Goal: Transaction & Acquisition: Purchase product/service

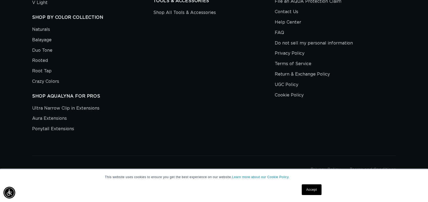
click at [325, 189] on div "This website uses cookies to ensure you get the best experience on our website.…" at bounding box center [214, 185] width 268 height 33
click at [310, 191] on link "Accept" at bounding box center [312, 189] width 20 height 11
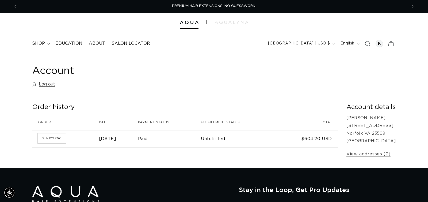
click at [56, 141] on link "SH-129260" at bounding box center [52, 138] width 28 height 10
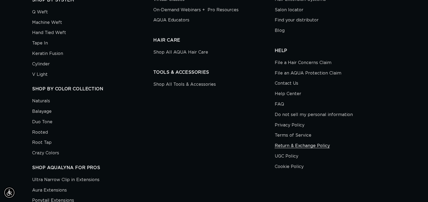
scroll to position [0, 390]
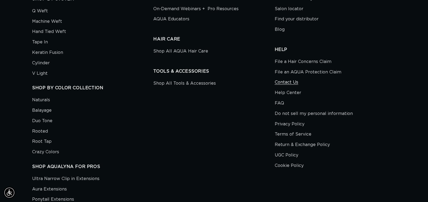
click at [288, 81] on link "Contact Us" at bounding box center [287, 82] width 24 height 10
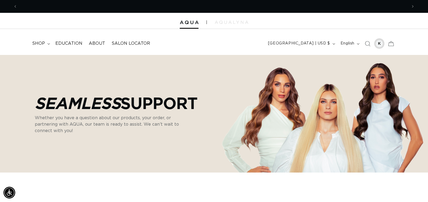
scroll to position [0, 781]
click at [381, 43] on div at bounding box center [379, 43] width 7 height 7
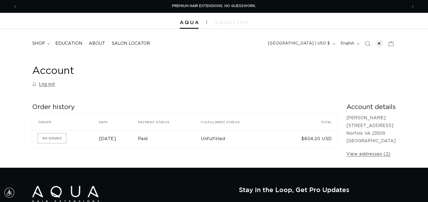
click at [54, 140] on link "SH-129260" at bounding box center [52, 138] width 28 height 10
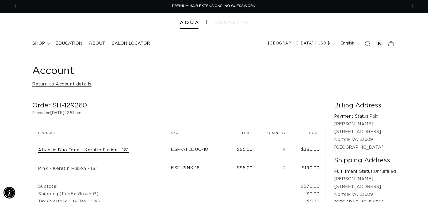
scroll to position [1, 0]
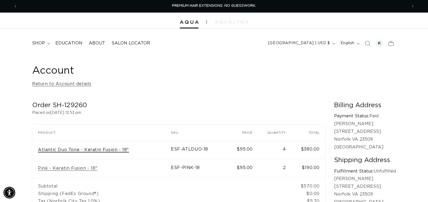
click at [91, 152] on link "Atlantic Duo Tone - Keratin Fusion - 18"" at bounding box center [83, 150] width 91 height 6
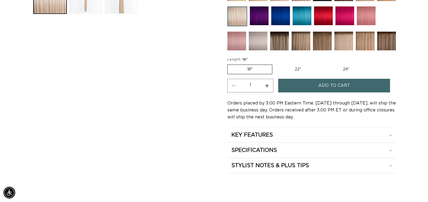
scroll to position [256, 0]
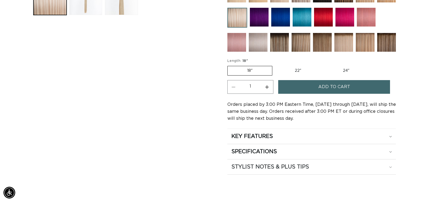
click at [265, 161] on summary "STYLIST NOTES & PLUS TIPS" at bounding box center [312, 166] width 169 height 15
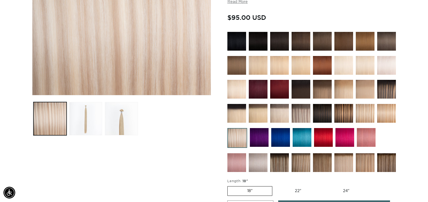
scroll to position [121, 0]
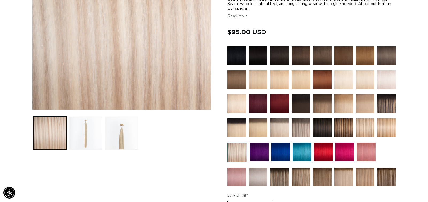
click at [303, 134] on img at bounding box center [301, 127] width 19 height 19
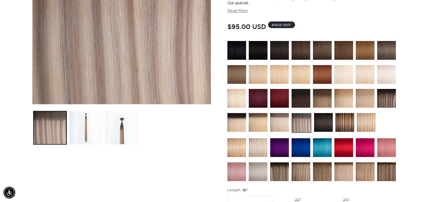
scroll to position [0, 390]
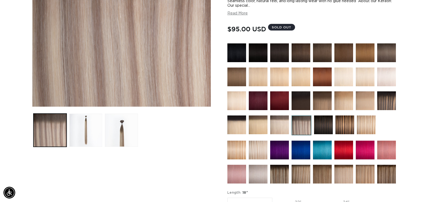
click at [267, 152] on img at bounding box center [258, 150] width 19 height 19
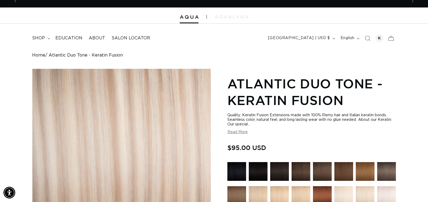
scroll to position [0, 390]
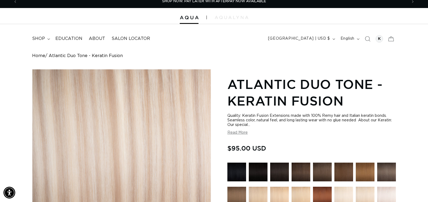
click at [241, 131] on button "Read More" at bounding box center [238, 132] width 20 height 5
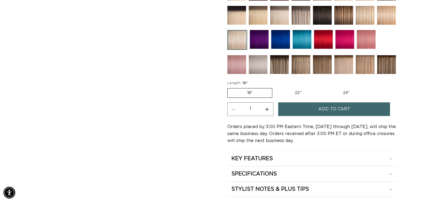
scroll to position [317, 0]
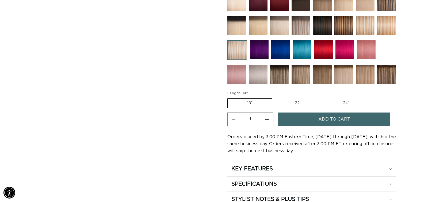
click at [266, 125] on button "Increase quantity for Atlantic Duo Tone - Keratin Fusion" at bounding box center [267, 119] width 12 height 14
type input "4"
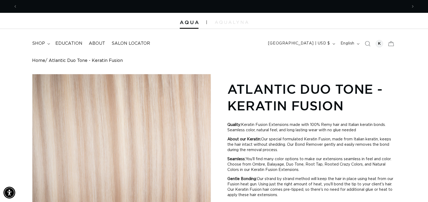
scroll to position [0, 781]
click at [225, 7] on span "AQUALYNA FOR STYLIST - SAVE UP TO 30% SHOP WITH PRO DISCOUNT OFF" at bounding box center [214, 5] width 139 height 3
drag, startPoint x: 217, startPoint y: 7, endPoint x: 198, endPoint y: 6, distance: 18.8
click at [210, 8] on p "AQUALYNA FOR STYLIST - SAVE UP TO 30% SHOP WITH PRO DISCOUNT OFF" at bounding box center [214, 6] width 139 height 13
drag, startPoint x: 189, startPoint y: 5, endPoint x: 180, endPoint y: 5, distance: 9.4
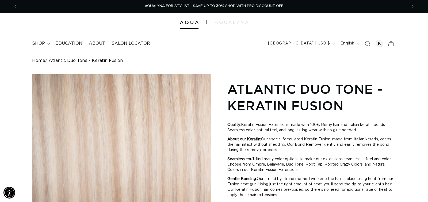
click at [186, 5] on span "AQUALYNA FOR STYLIST - SAVE UP TO 30% SHOP WITH PRO DISCOUNT OFF" at bounding box center [214, 5] width 139 height 3
drag, startPoint x: 180, startPoint y: 5, endPoint x: 170, endPoint y: 5, distance: 9.9
click at [177, 5] on span "AQUALYNA FOR STYLIST - SAVE UP TO 30% SHOP WITH PRO DISCOUNT OFF" at bounding box center [214, 5] width 139 height 3
click at [186, 21] on img at bounding box center [189, 23] width 19 height 4
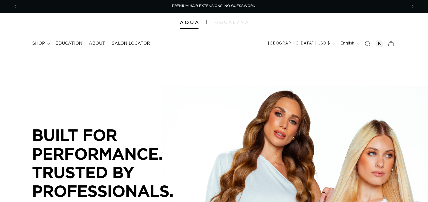
click at [228, 24] on div at bounding box center [214, 21] width 428 height 16
click at [223, 25] on div at bounding box center [214, 21] width 428 height 16
click at [225, 23] on img at bounding box center [231, 22] width 33 height 3
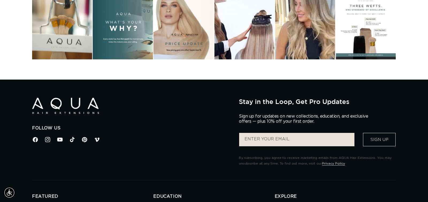
scroll to position [1417, 0]
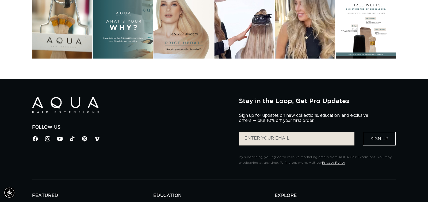
click at [273, 123] on p "Sign up for updates on new collections, education, and exclusive offers — plus …" at bounding box center [306, 118] width 134 height 10
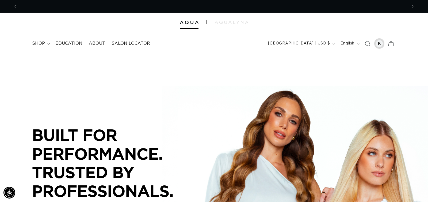
scroll to position [0, 390]
click at [381, 43] on div at bounding box center [379, 43] width 7 height 7
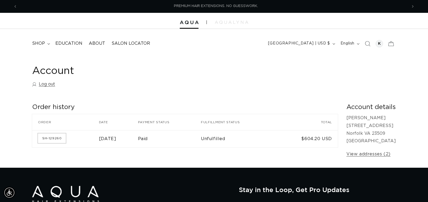
scroll to position [0, 390]
click at [54, 139] on link "SH-129260" at bounding box center [52, 138] width 28 height 10
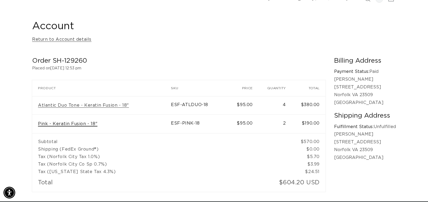
scroll to position [0, 390]
click at [86, 123] on link "Pink - Keratin Fusion - 18"" at bounding box center [67, 124] width 59 height 6
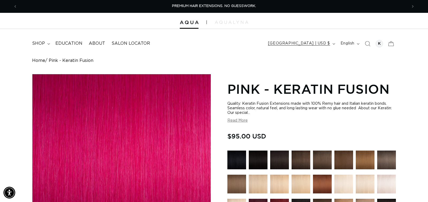
click at [332, 45] on button "[GEOGRAPHIC_DATA] | USD $" at bounding box center [301, 44] width 73 height 10
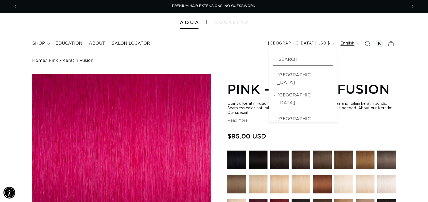
click at [347, 43] on span "English" at bounding box center [348, 44] width 14 height 6
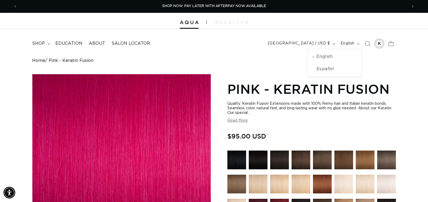
click at [384, 45] on div at bounding box center [380, 43] width 10 height 10
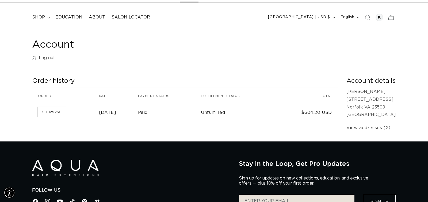
scroll to position [0, 390]
click at [63, 112] on link "SH-129260" at bounding box center [52, 112] width 28 height 10
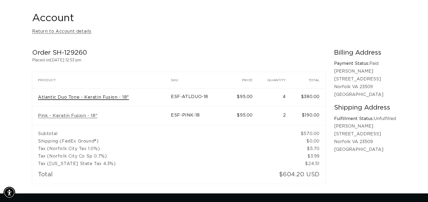
scroll to position [0, 781]
click at [112, 97] on link "Atlantic Duo Tone - Keratin Fusion - 18"" at bounding box center [83, 98] width 91 height 6
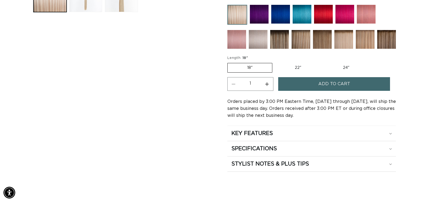
scroll to position [273, 0]
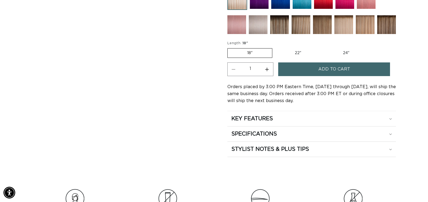
click at [270, 67] on button "Increase quantity for Atlantic Duo Tone - Keratin Fusion" at bounding box center [267, 69] width 12 height 14
type input "4"
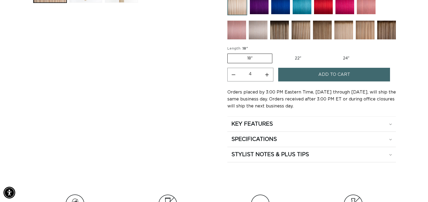
scroll to position [267, 0]
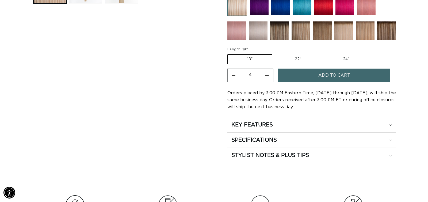
click at [319, 77] on span "Add to cart" at bounding box center [335, 76] width 32 height 14
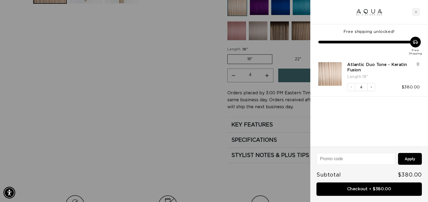
scroll to position [0, 0]
click at [358, 156] on input at bounding box center [356, 158] width 78 height 11
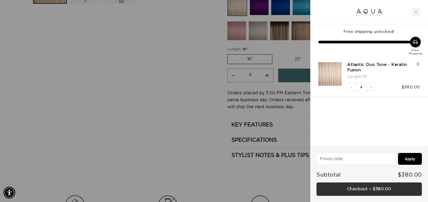
click at [372, 183] on link "Checkout • $380.00" at bounding box center [370, 189] width 106 height 14
